Goal: Go to known website: Access a specific website the user already knows

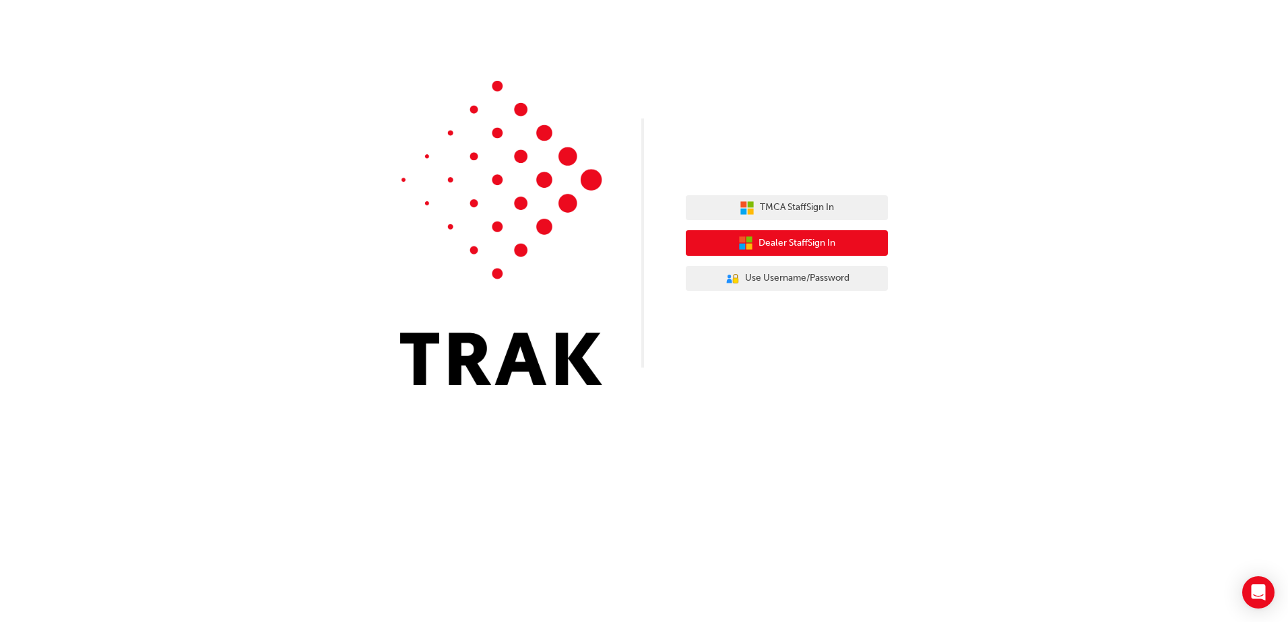
click at [857, 236] on button "Dealer Staff Sign In" at bounding box center [787, 243] width 202 height 26
